Goal: Task Accomplishment & Management: Use online tool/utility

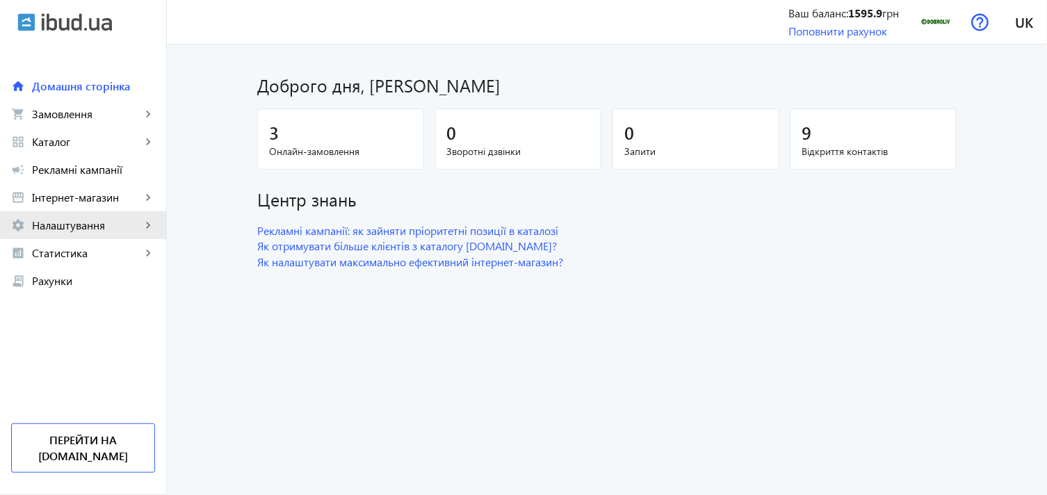
click at [91, 226] on span "Налаштування" at bounding box center [86, 225] width 109 height 14
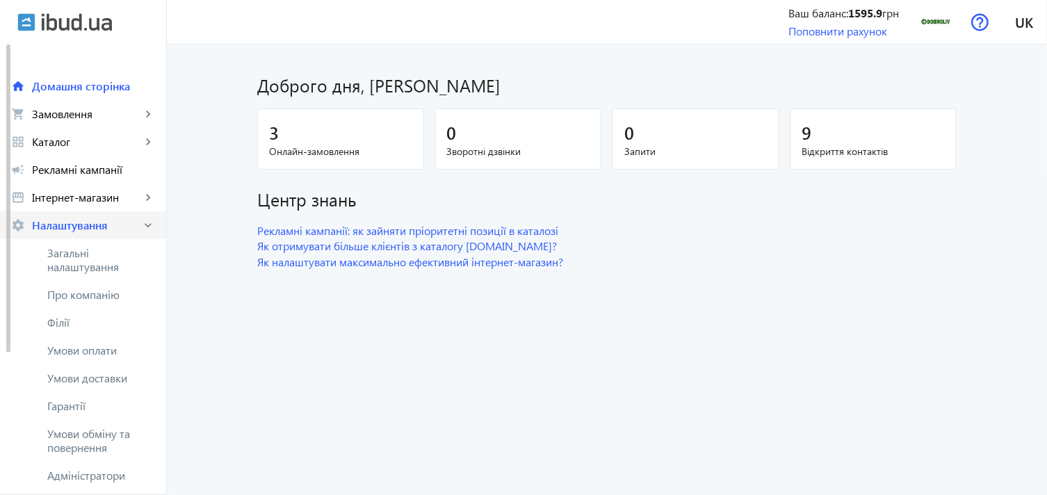
click at [91, 224] on span "Налаштування" at bounding box center [86, 225] width 109 height 14
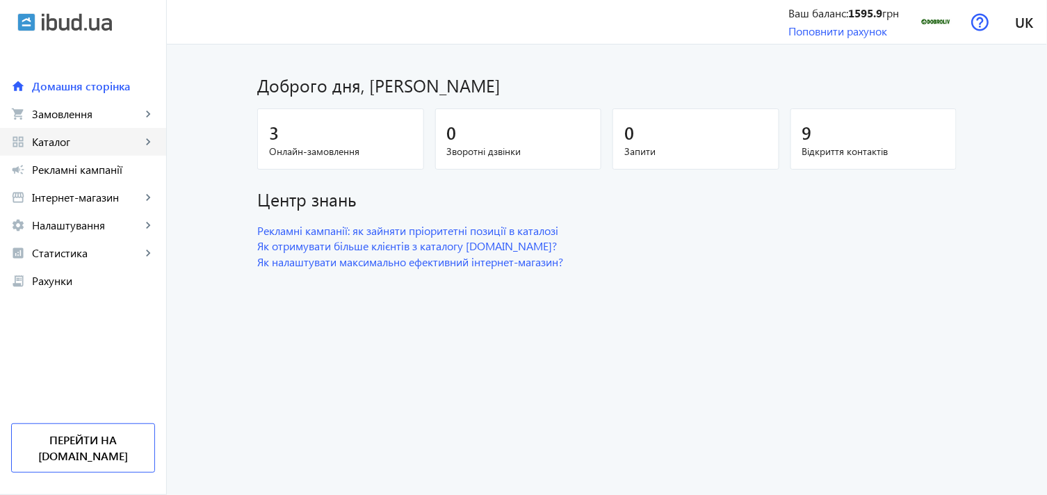
click at [115, 145] on span "Каталог" at bounding box center [86, 142] width 109 height 14
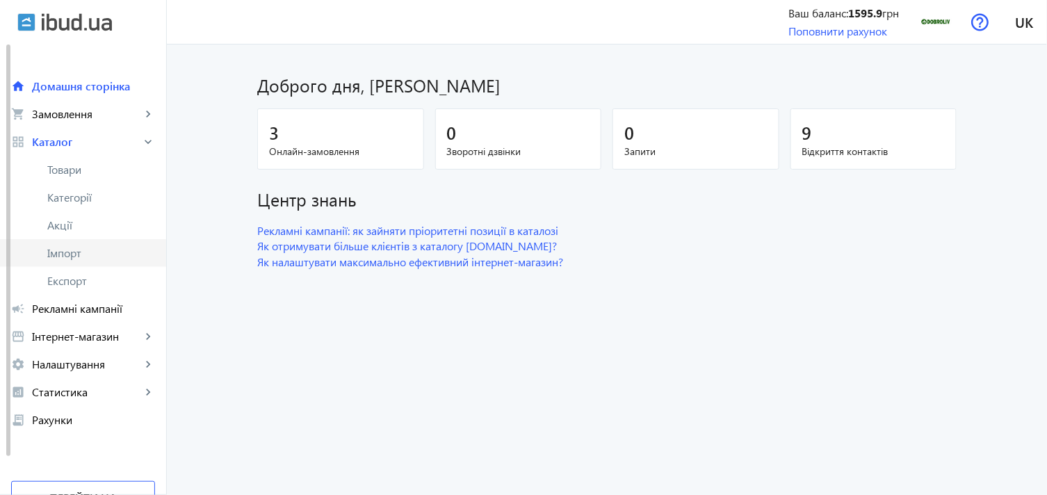
click at [80, 264] on link "Імпорт" at bounding box center [83, 253] width 166 height 28
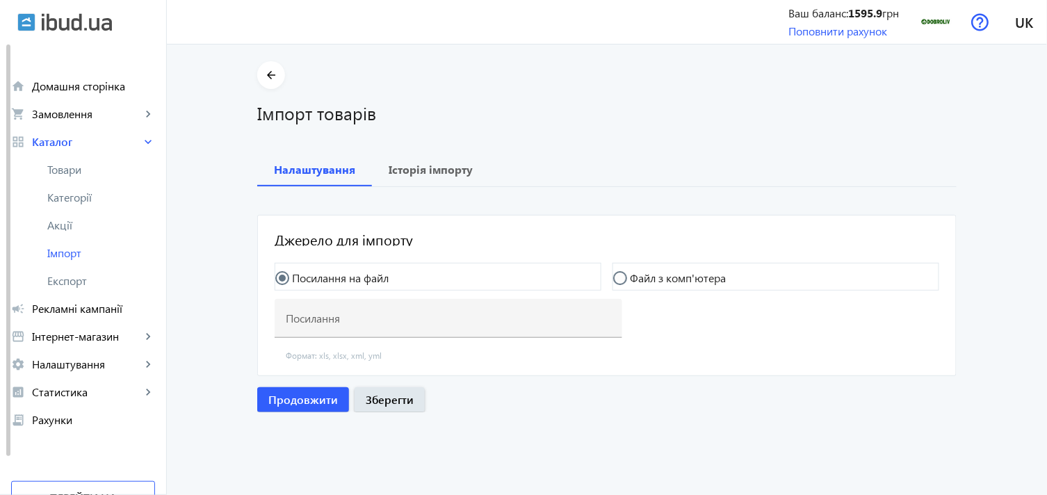
drag, startPoint x: 639, startPoint y: 276, endPoint x: 507, endPoint y: 291, distance: 132.9
click at [639, 276] on label "Файл з комп'ютера" at bounding box center [676, 277] width 99 height 11
click at [639, 276] on input "Файл з комп'ютера" at bounding box center [627, 285] width 28 height 28
radio input "true"
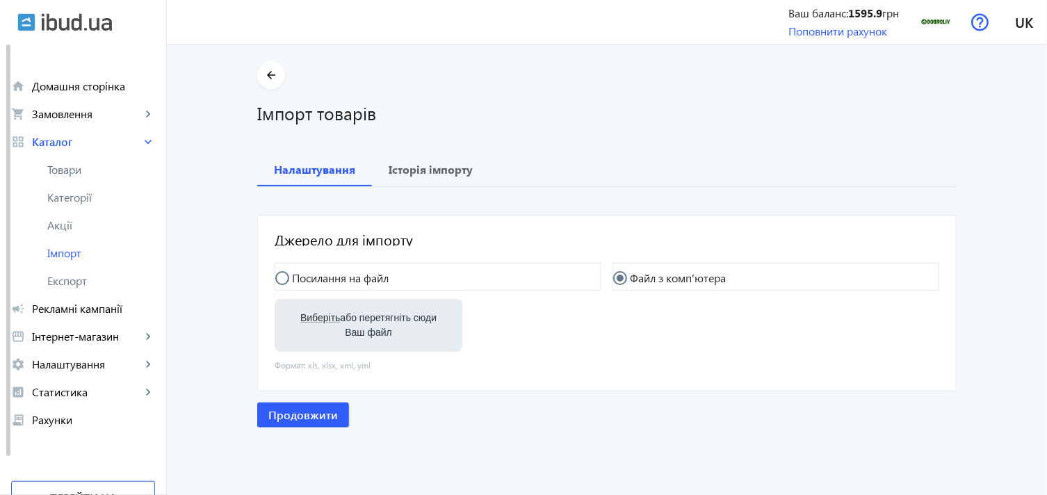
click at [391, 318] on label "Виберіть або перетягніть сюди Ваш файл" at bounding box center [368, 325] width 165 height 39
click at [391, 318] on input "Виберіть або перетягніть сюди Ваш файл" at bounding box center [368, 326] width 165 height 17
type input "C:\fakepath\dobroliv-6-2025-08-05-09-58.xlsx"
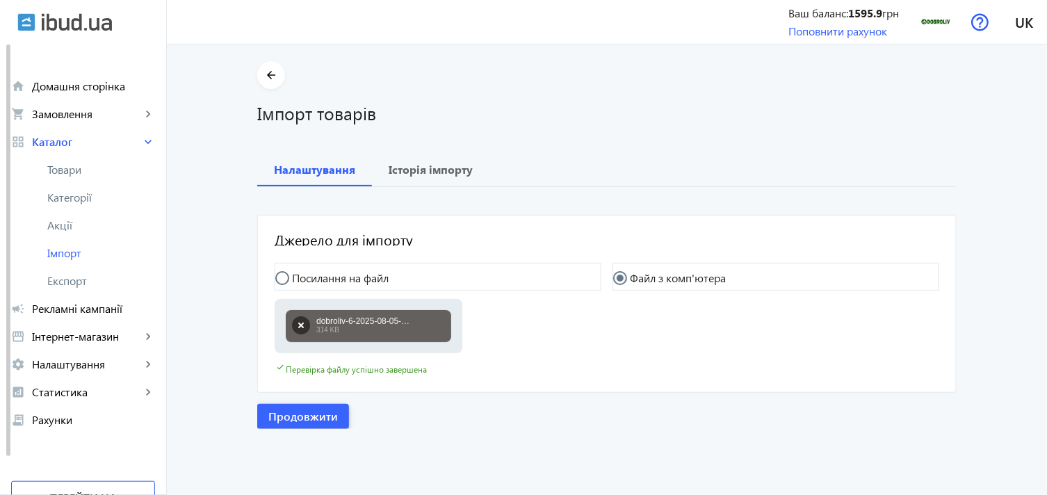
click at [275, 411] on span "Продовжити" at bounding box center [303, 416] width 70 height 15
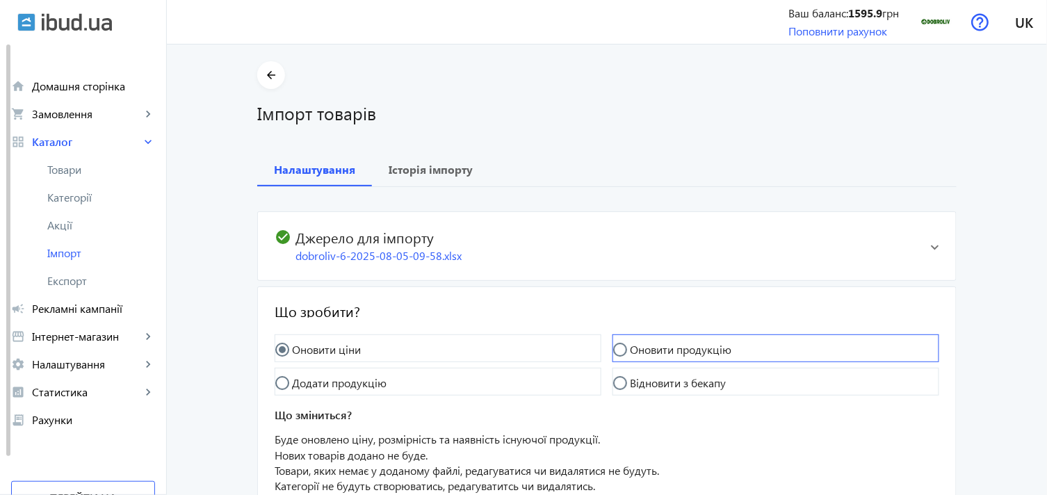
scroll to position [126, 0]
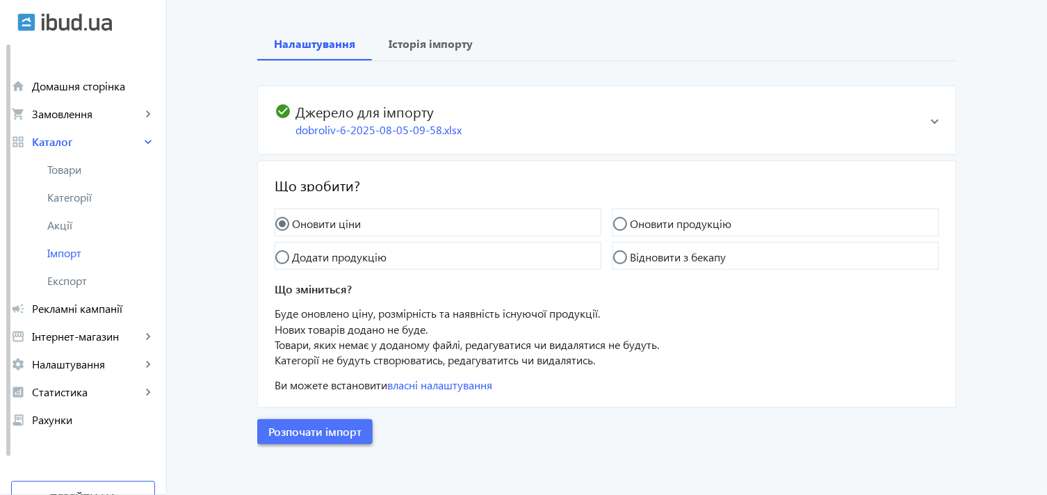
click at [318, 432] on span "Розпочати імпорт" at bounding box center [314, 431] width 93 height 15
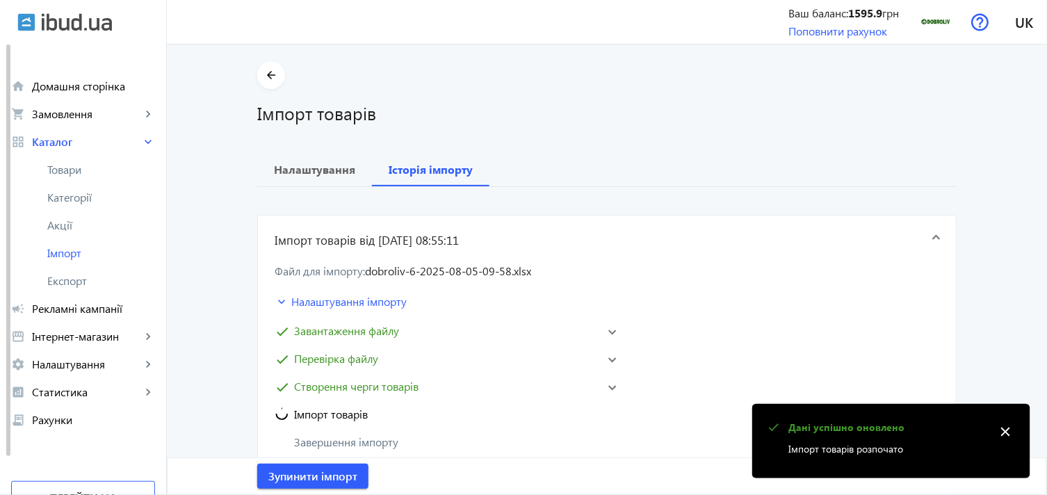
scroll to position [231, 0]
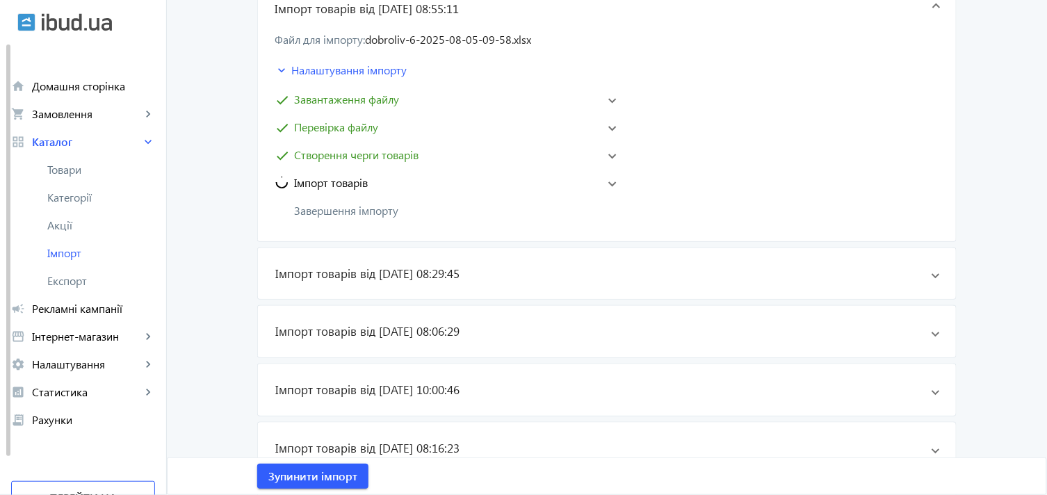
click at [608, 183] on span at bounding box center [612, 183] width 8 height 6
